Goal: Entertainment & Leisure: Consume media (video, audio)

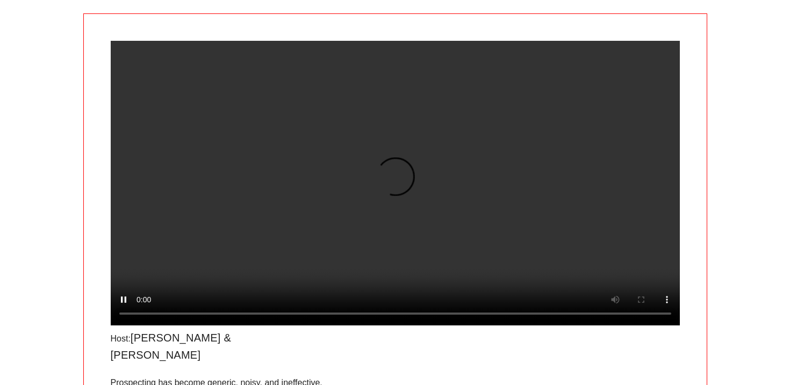
click at [256, 144] on video at bounding box center [395, 183] width 569 height 285
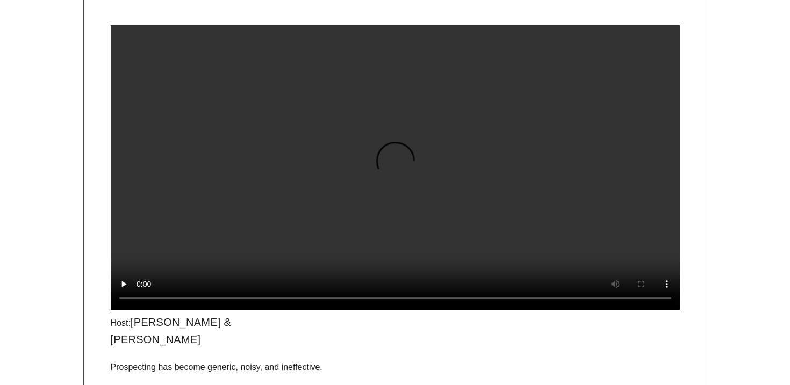
scroll to position [126, 0]
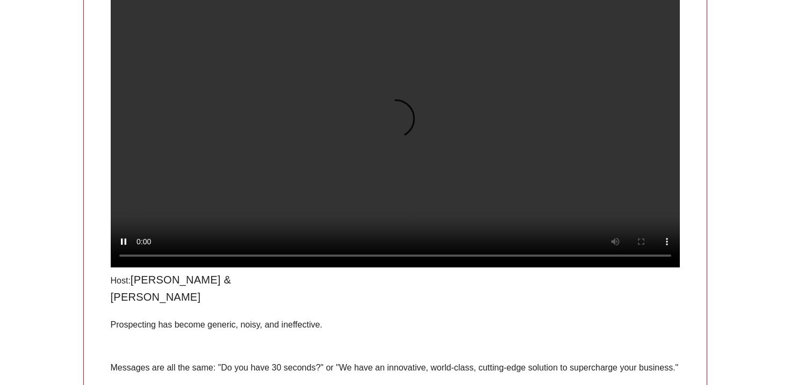
click at [528, 171] on video at bounding box center [395, 125] width 569 height 285
